Goal: Task Accomplishment & Management: Use online tool/utility

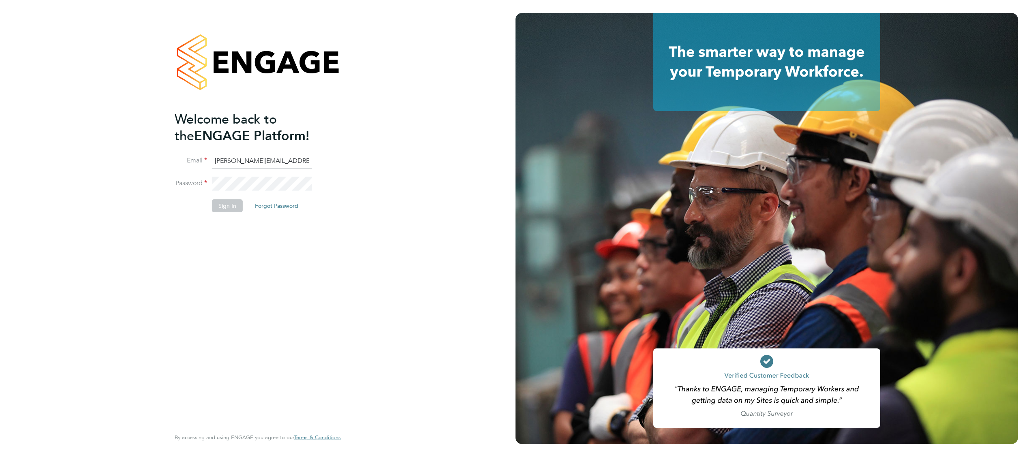
scroll to position [0, 2]
type input "alexander.glastonbury@hays.com"
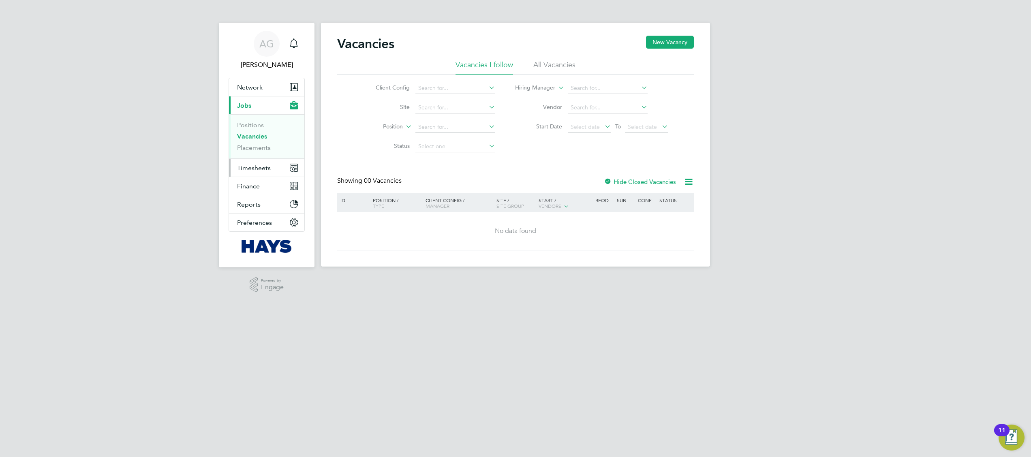
click at [243, 163] on button "Timesheets" at bounding box center [266, 168] width 75 height 18
click at [266, 141] on link "Timesheets" at bounding box center [254, 143] width 34 height 8
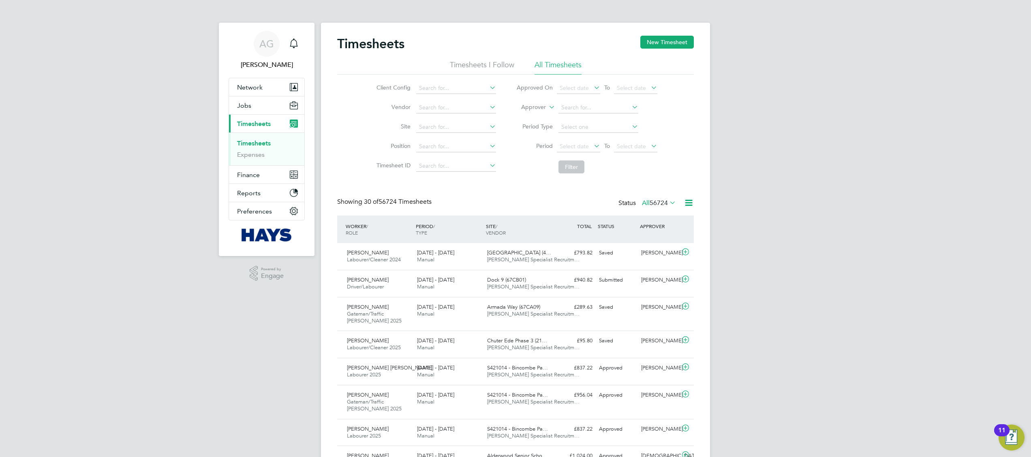
click at [547, 108] on icon at bounding box center [547, 104] width 0 height 7
click at [528, 119] on li "Worker" at bounding box center [526, 116] width 40 height 11
click at [581, 109] on input at bounding box center [598, 107] width 80 height 11
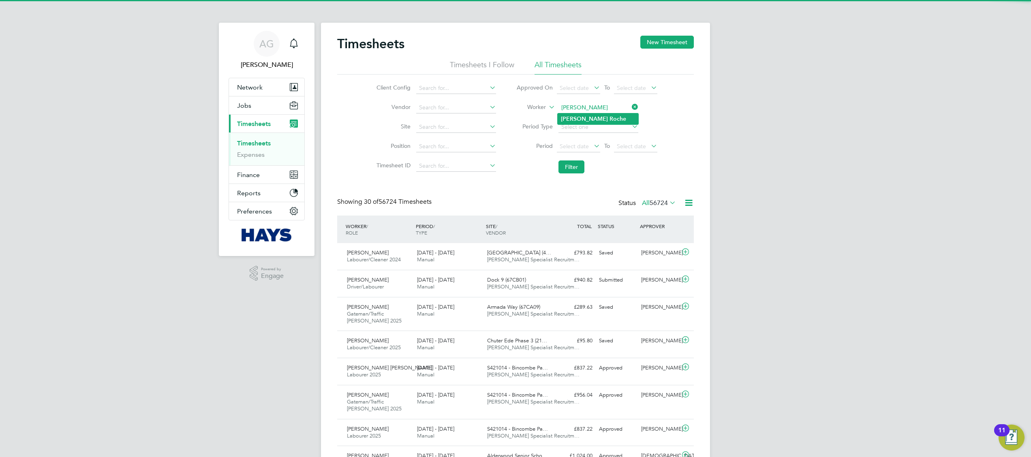
type input "[PERSON_NAME]"
click at [607, 115] on li "[PERSON_NAME]" at bounding box center [598, 118] width 81 height 11
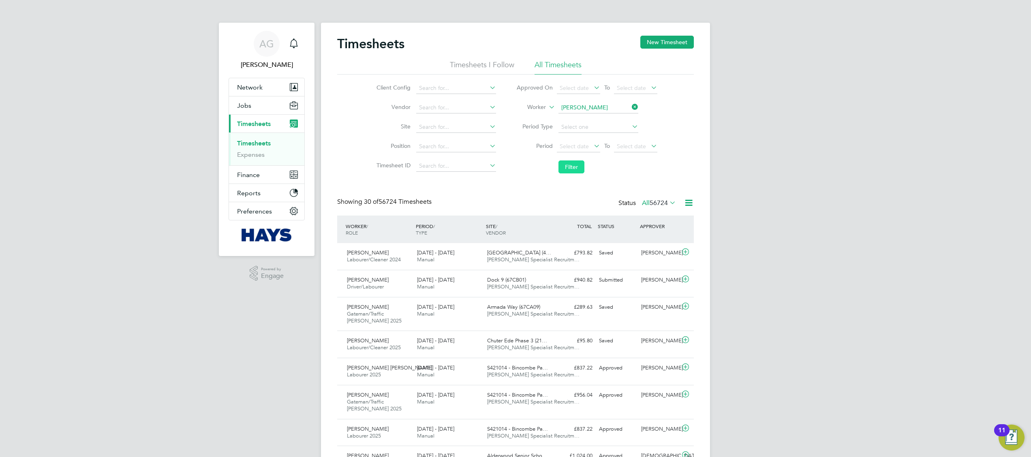
click at [584, 166] on button "Filter" at bounding box center [571, 166] width 26 height 13
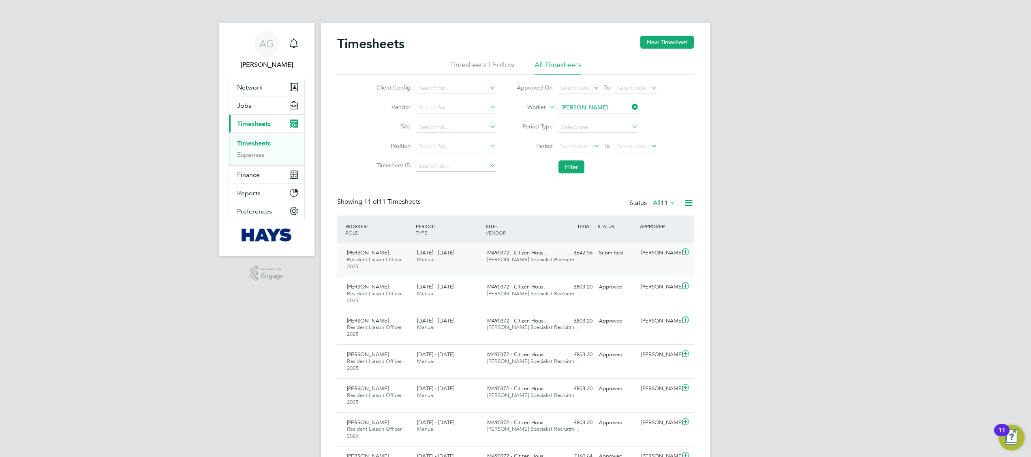
click at [686, 255] on icon at bounding box center [685, 252] width 10 height 6
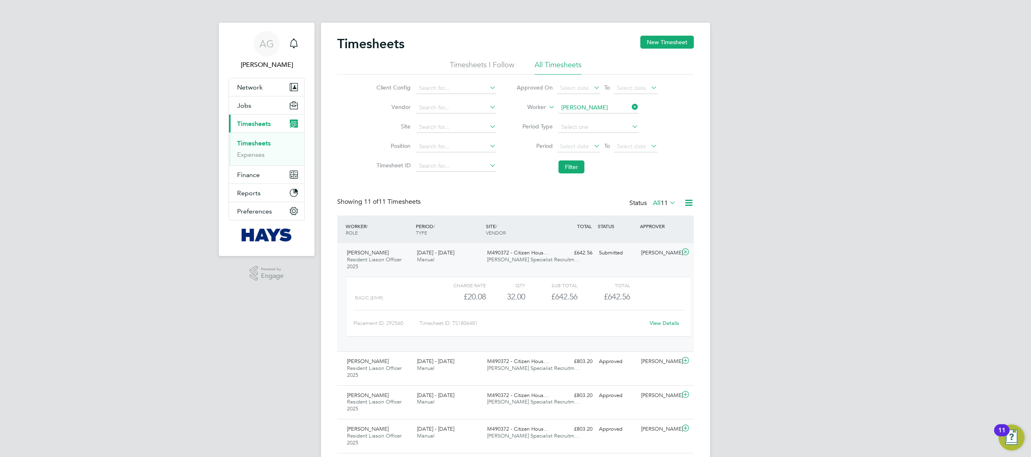
click at [662, 325] on link "View Details" at bounding box center [665, 323] width 30 height 7
